Goal: Find specific fact: Find specific fact

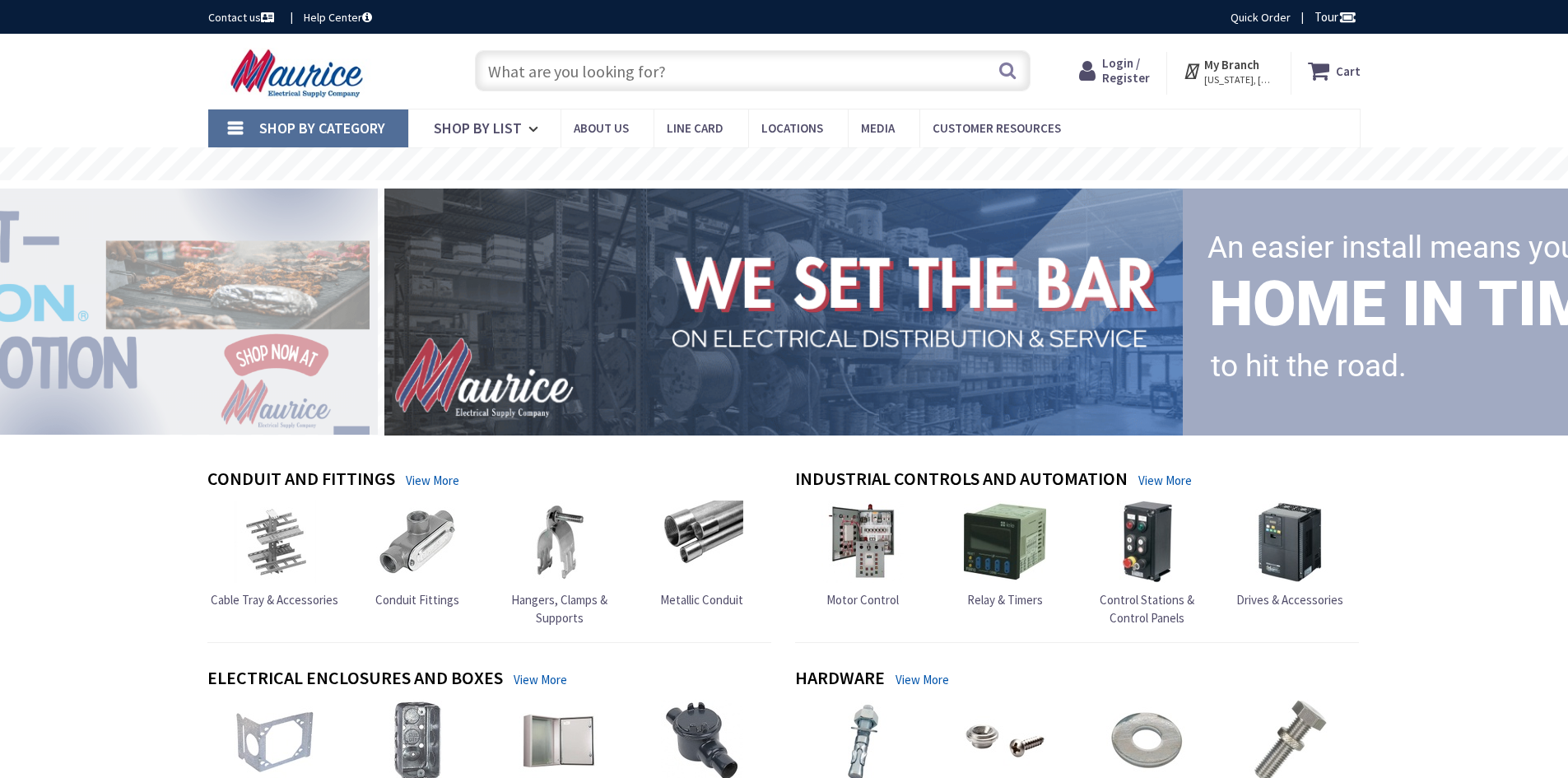
click at [645, 81] on input "text" at bounding box center [752, 71] width 556 height 41
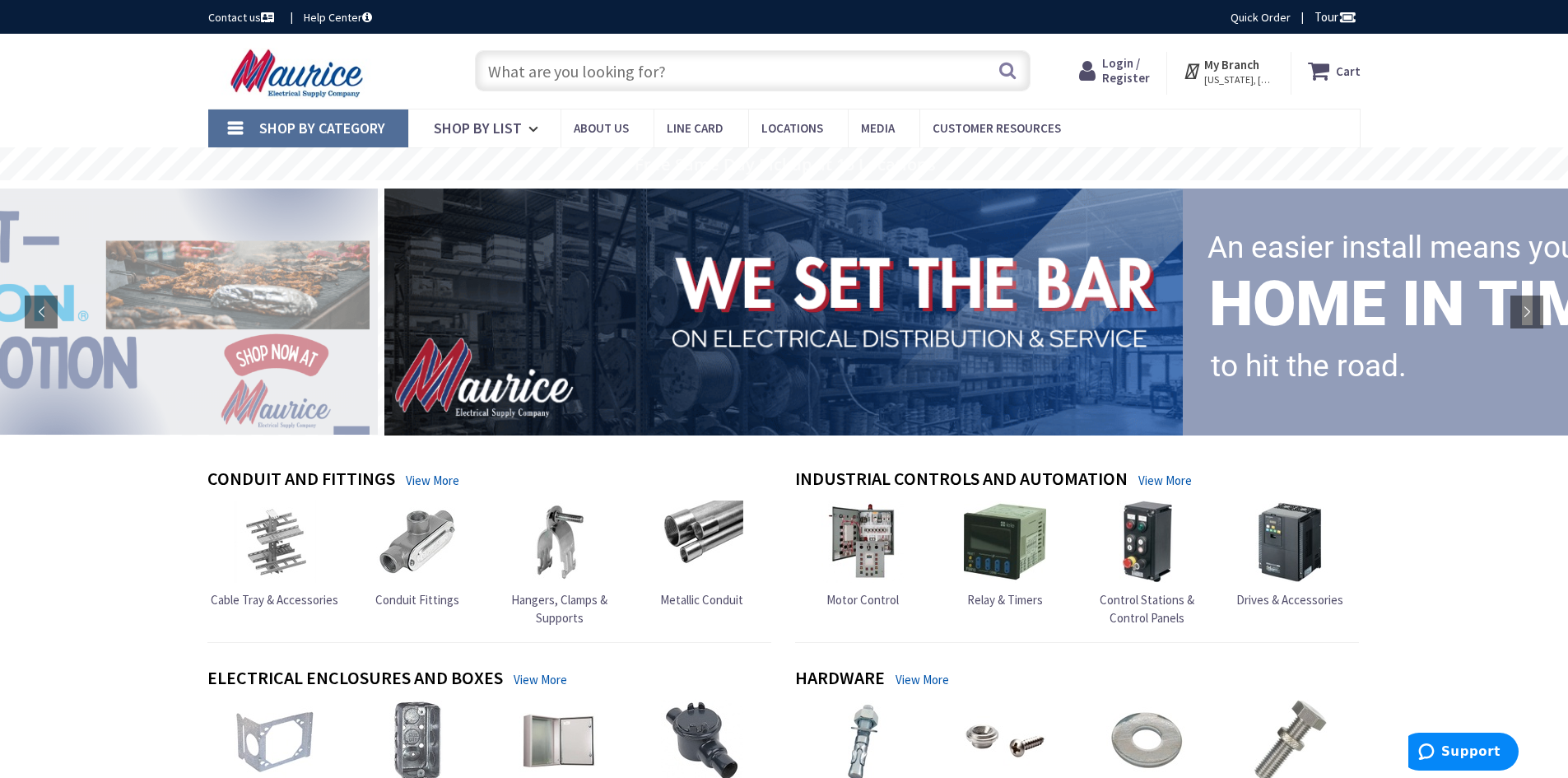
paste input "EHD3070"
type input "EHD3070"
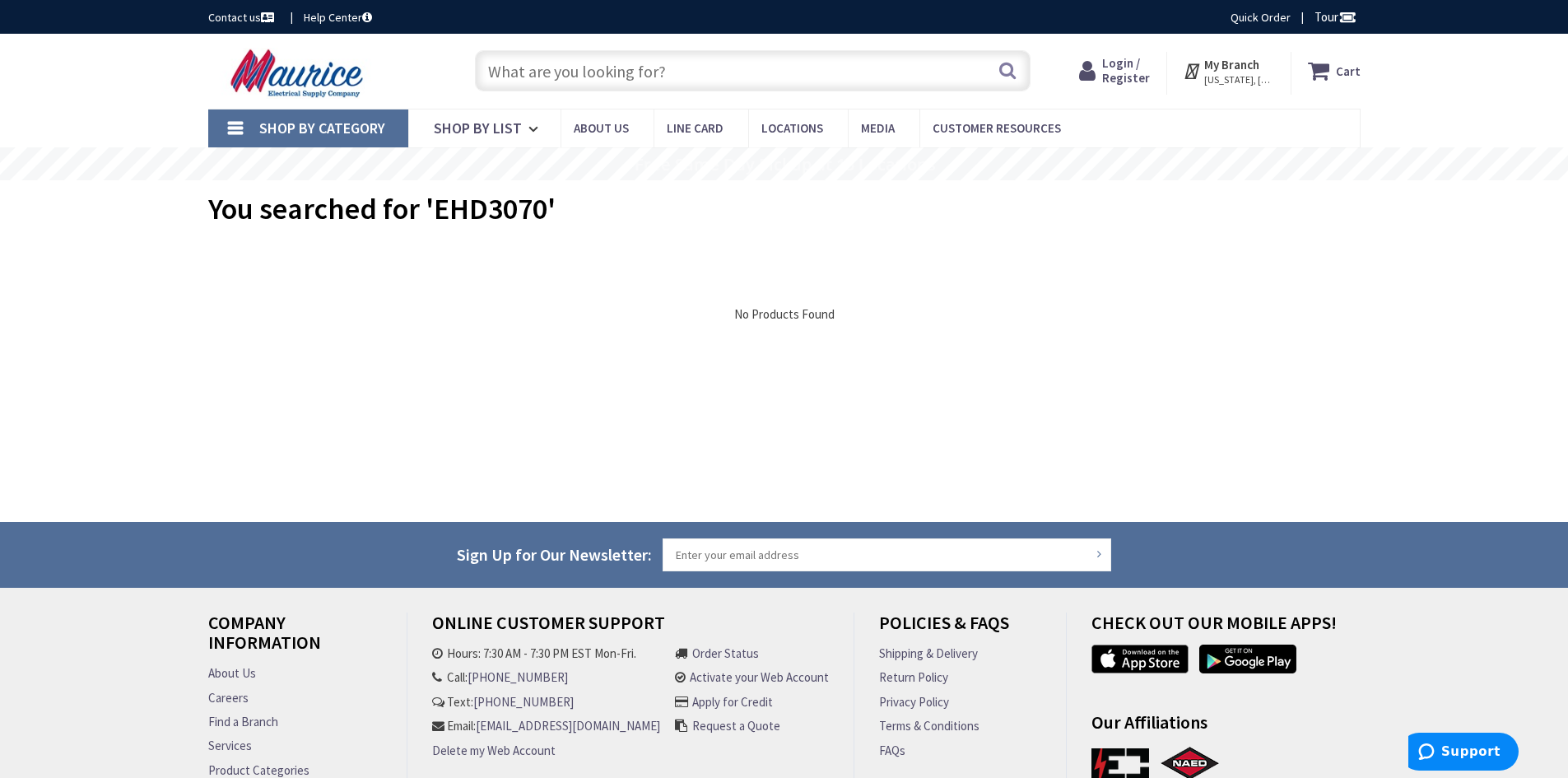
click at [655, 69] on input "text" at bounding box center [752, 71] width 556 height 41
paste input "EHD3070"
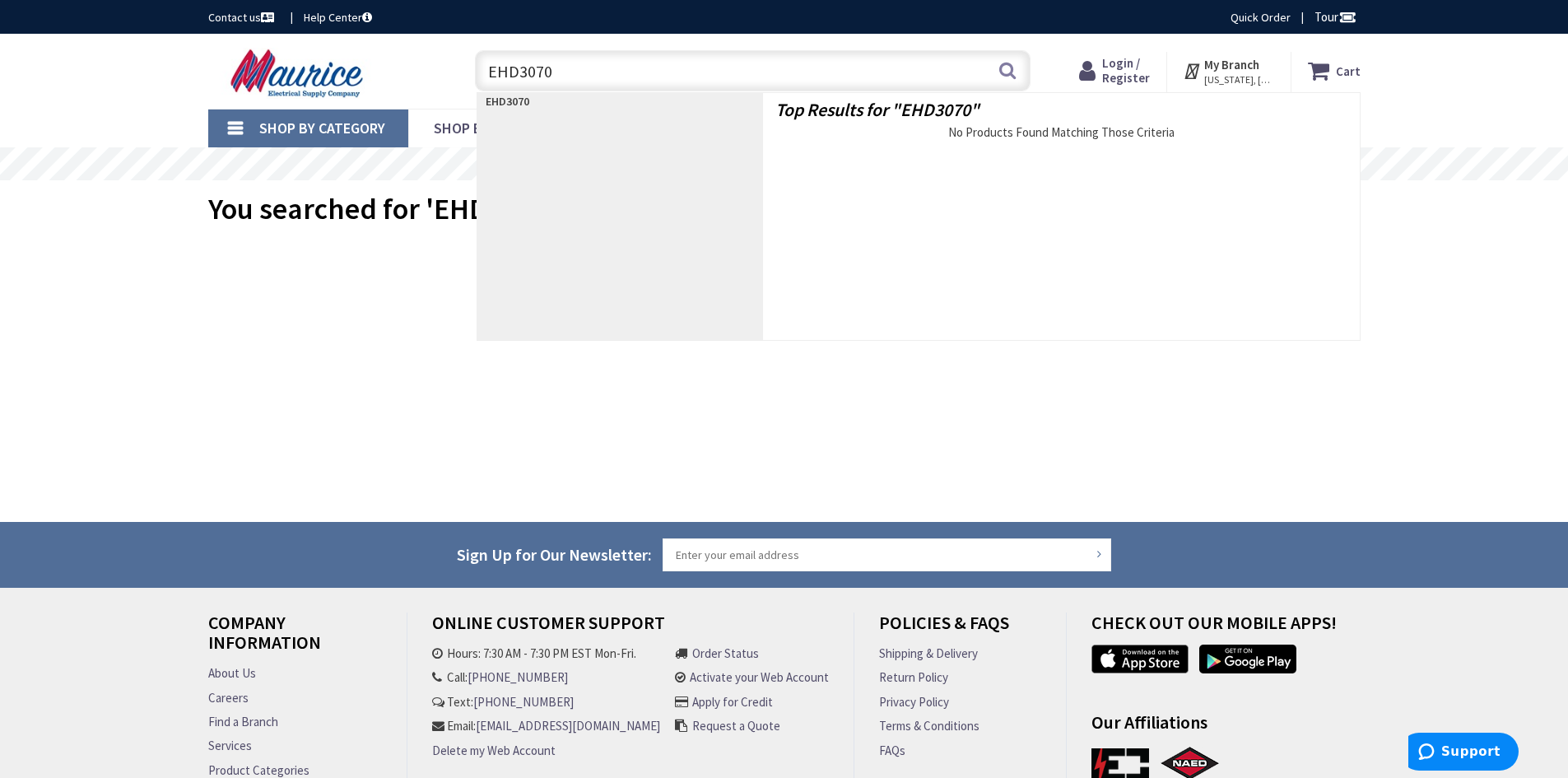
type input "EHD3070l"
